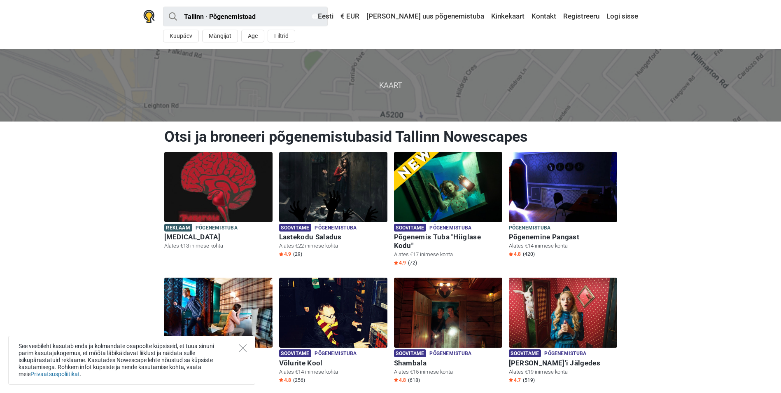
click at [428, 92] on span "Kaart" at bounding box center [390, 85] width 795 height 72
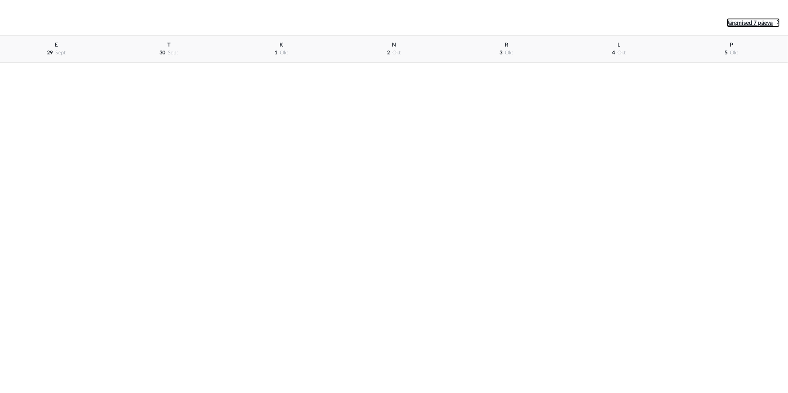
click at [767, 24] on span "Järgmised 7 päeva" at bounding box center [749, 23] width 46 height 6
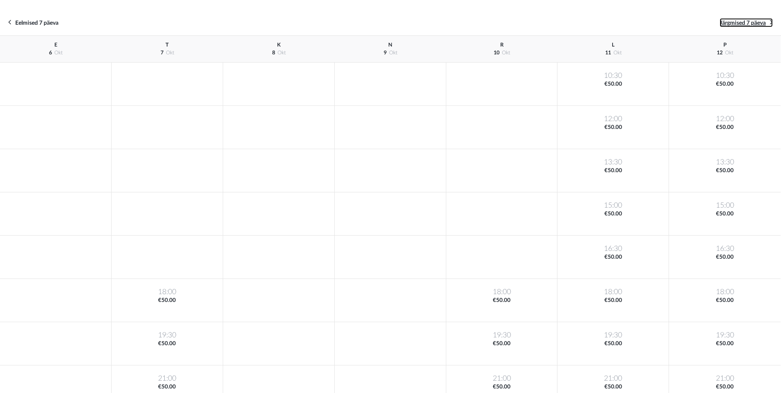
click at [767, 24] on link "Järgmised 7 päeva" at bounding box center [746, 22] width 53 height 9
click at [743, 23] on span "Järgmised 7 päeva" at bounding box center [743, 23] width 46 height 6
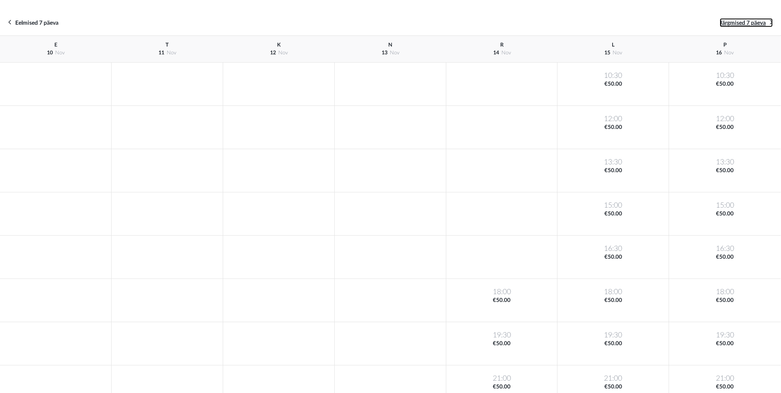
click at [743, 23] on span "Järgmised 7 päeva" at bounding box center [743, 23] width 46 height 6
